Goal: Information Seeking & Learning: Learn about a topic

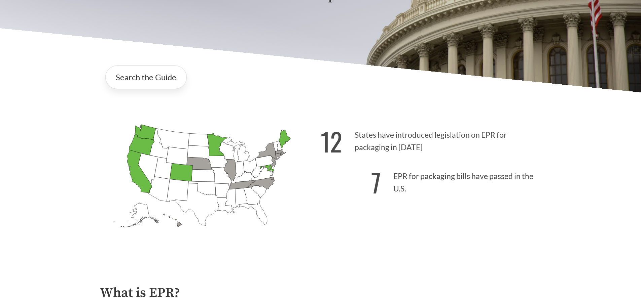
scroll to position [143, 0]
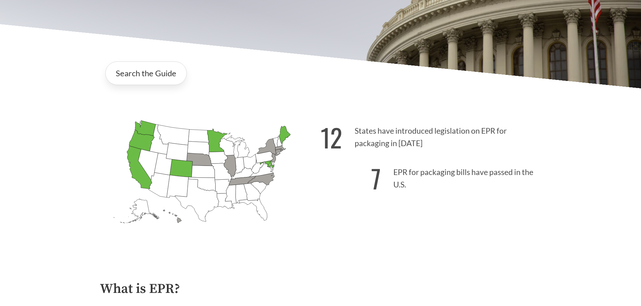
drag, startPoint x: 643, startPoint y: 31, endPoint x: 641, endPoint y: 57, distance: 26.0
drag, startPoint x: 235, startPoint y: 172, endPoint x: 195, endPoint y: 147, distance: 47.4
click at [195, 147] on icon "[US_STATE] Introduced:" at bounding box center [198, 149] width 22 height 14
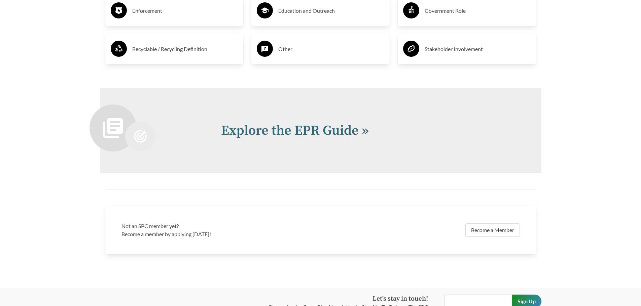
scroll to position [1437, 0]
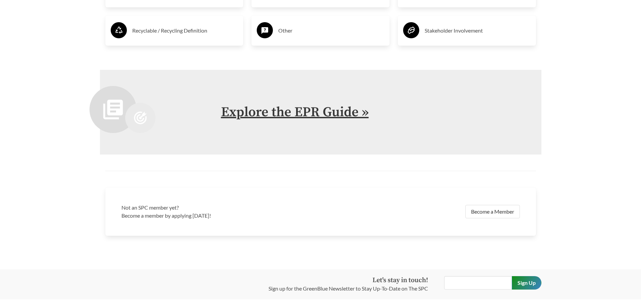
click at [301, 107] on link "Explore the EPR Guide »" at bounding box center [295, 112] width 148 height 17
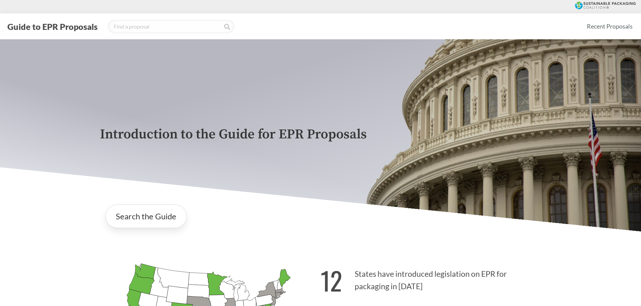
click at [86, 25] on button "Guide to EPR Proposals" at bounding box center [52, 26] width 94 height 11
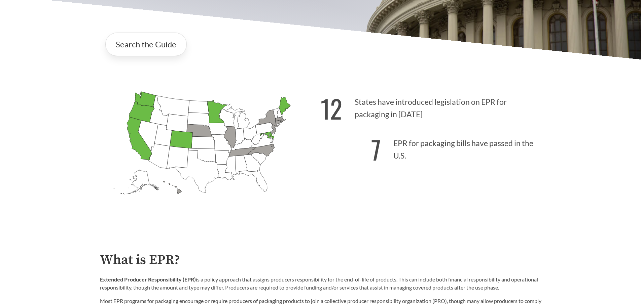
scroll to position [188, 0]
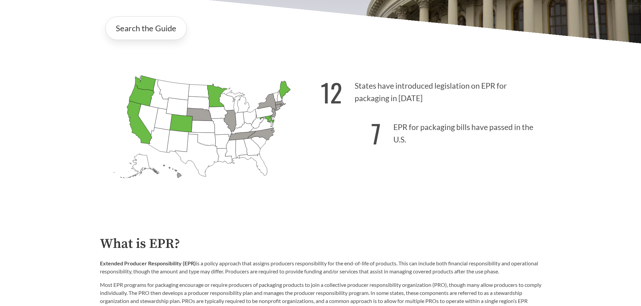
click at [215, 116] on icon "[US_STATE] Introduced:" at bounding box center [217, 113] width 19 height 12
